Goal: Task Accomplishment & Management: Manage account settings

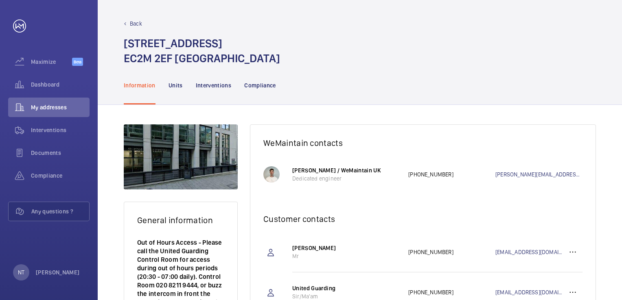
scroll to position [173, 0]
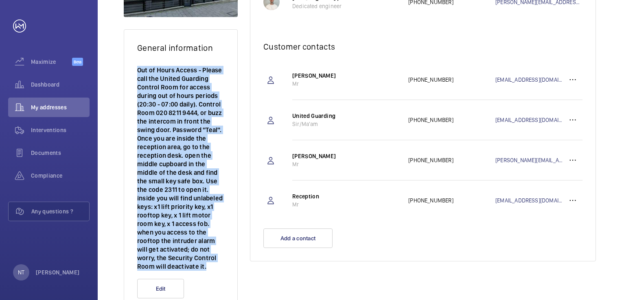
drag, startPoint x: 138, startPoint y: 68, endPoint x: 212, endPoint y: 267, distance: 212.1
click at [212, 267] on p "Out of Hours Access - Please call the United Guarding Control Room for access d…" at bounding box center [180, 168] width 87 height 205
copy p "Out of Hours Access - Please call the United Guarding Control Room for access d…"
click at [176, 292] on button "Edit" at bounding box center [160, 289] width 47 height 20
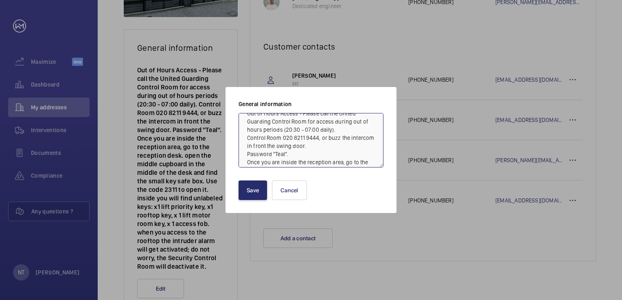
scroll to position [0, 0]
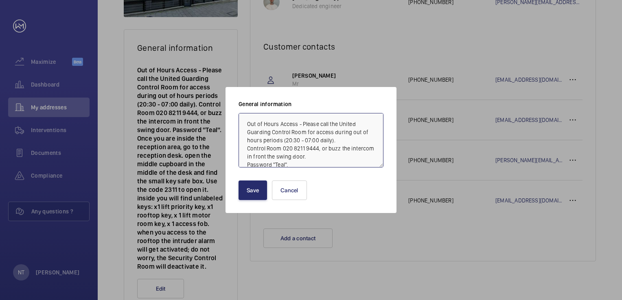
drag, startPoint x: 318, startPoint y: 157, endPoint x: 232, endPoint y: 95, distance: 106.2
click at [232, 95] on div "General information Out of Hours Access - Please call the United Guarding Contr…" at bounding box center [311, 150] width 171 height 126
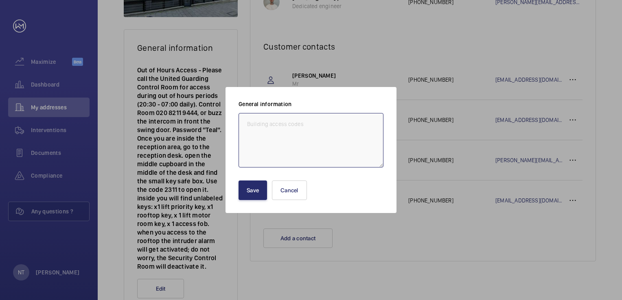
paste textarea "Out of Hours Access - Please contact the United Guarding Control Room for acces…"
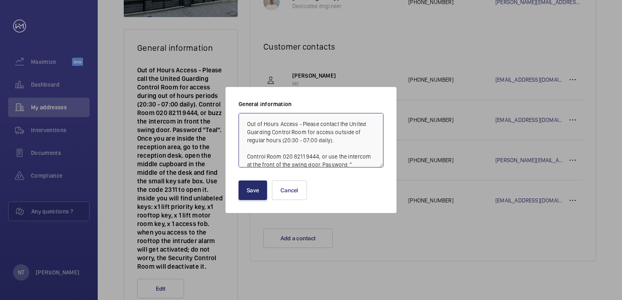
scroll to position [107, 0]
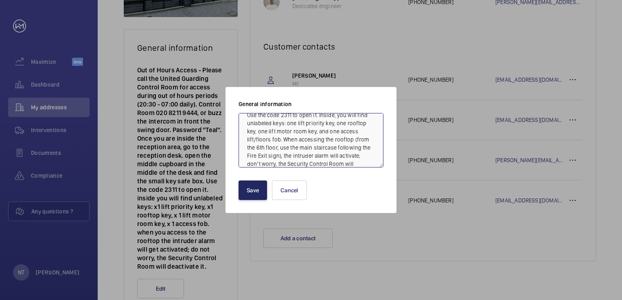
type textarea "Out of Hours Access - Please contact the United Guarding Control Room for acces…"
click at [256, 188] on button "Save" at bounding box center [253, 191] width 28 height 20
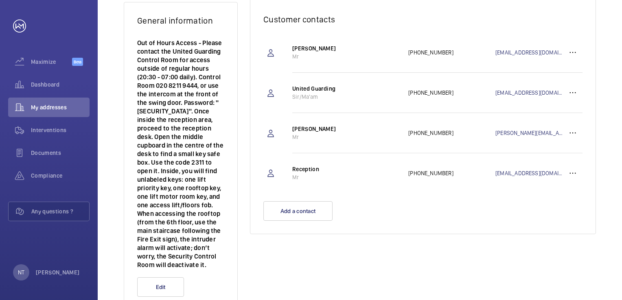
scroll to position [199, 0]
